Goal: Find specific page/section

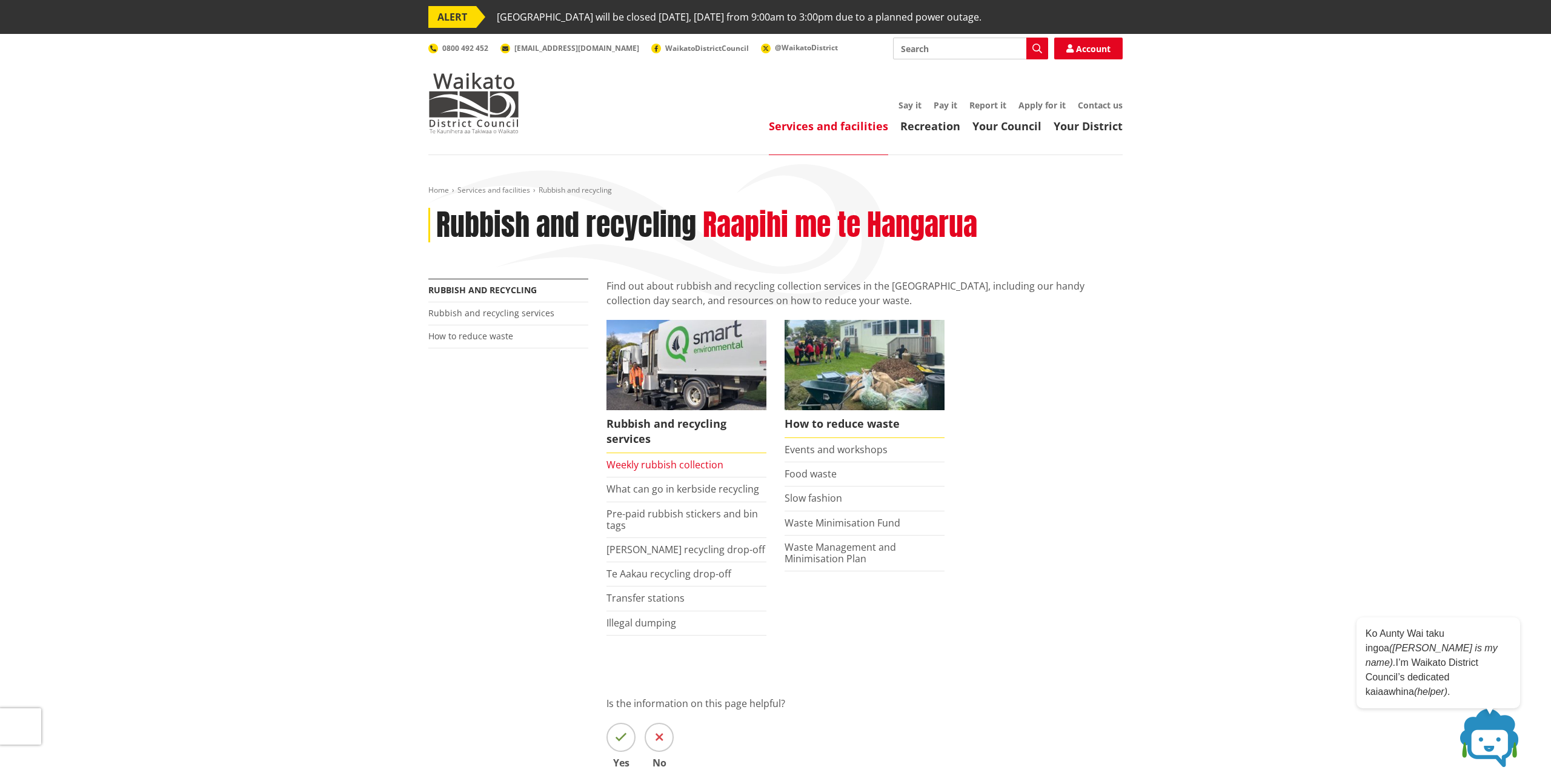
click at [687, 463] on link "Weekly rubbish collection" at bounding box center [665, 464] width 117 height 13
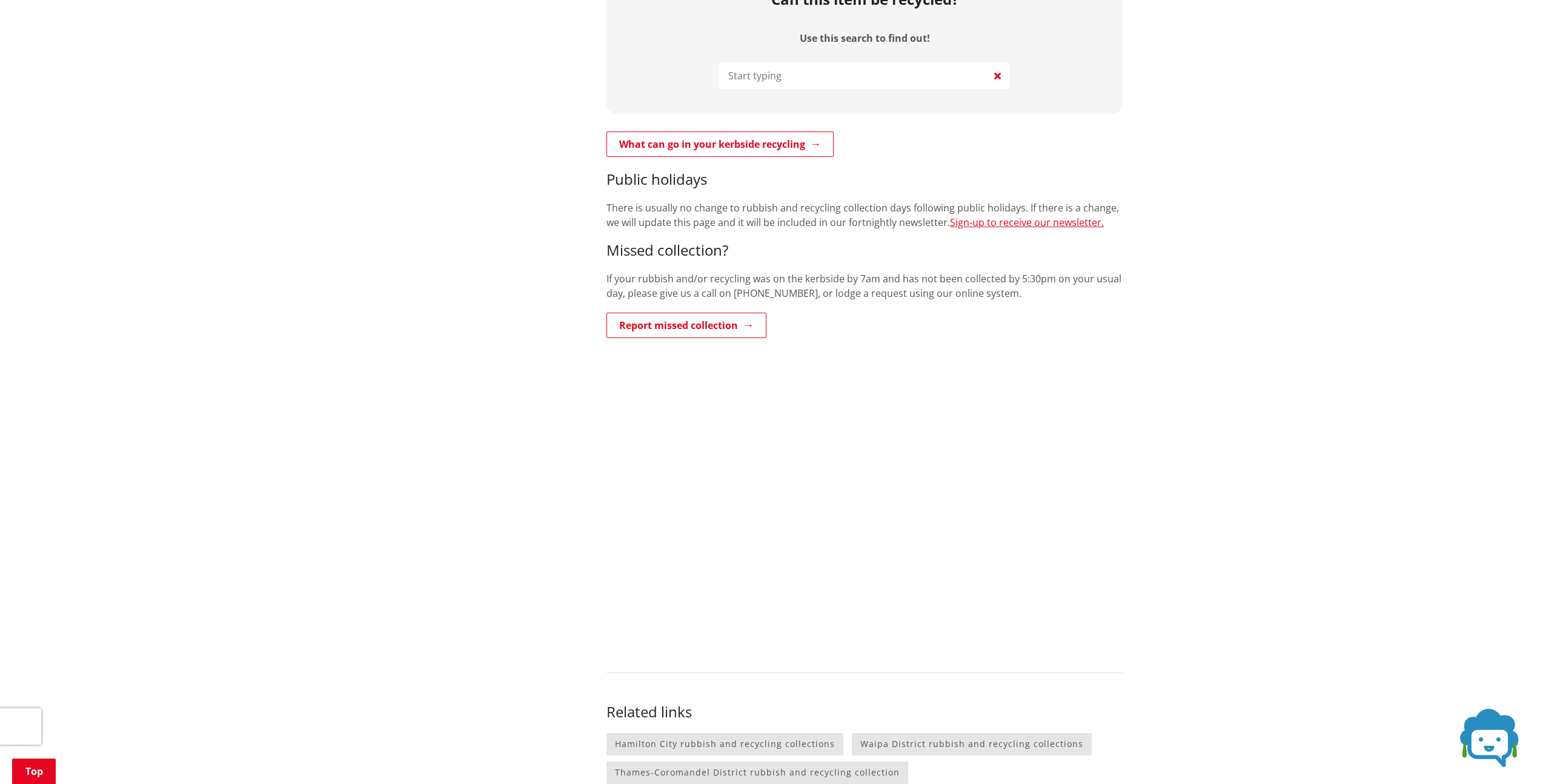
scroll to position [760, 0]
